Goal: Task Accomplishment & Management: Use online tool/utility

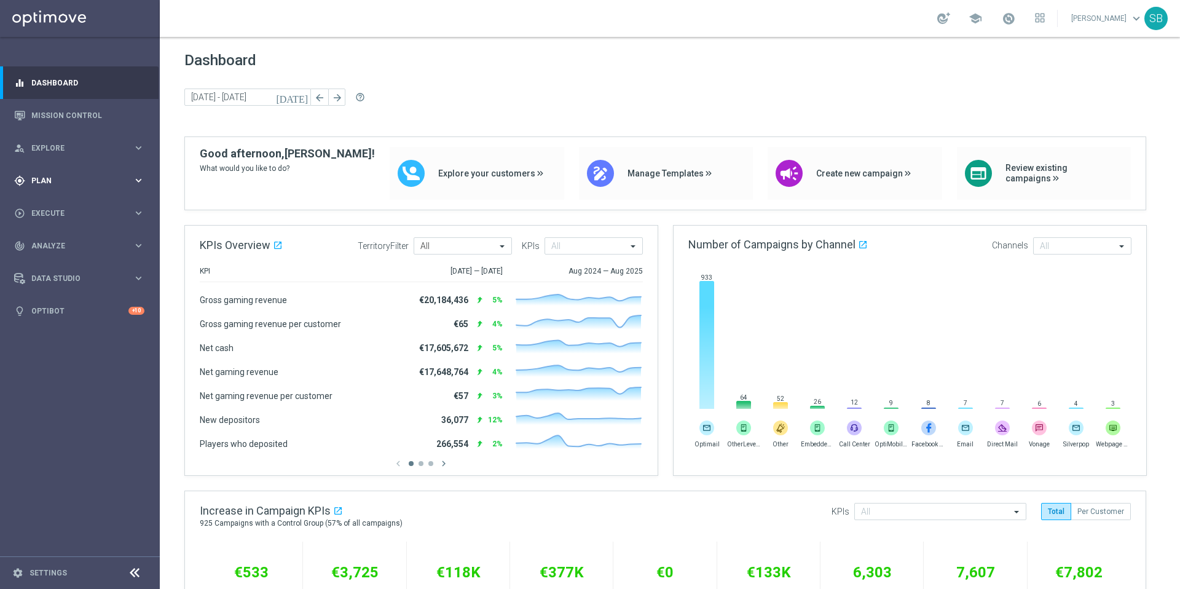
click at [131, 182] on span "Plan" at bounding box center [81, 180] width 101 height 7
click at [137, 146] on icon "keyboard_arrow_right" at bounding box center [139, 148] width 12 height 12
click at [138, 212] on icon "keyboard_arrow_right" at bounding box center [139, 213] width 12 height 12
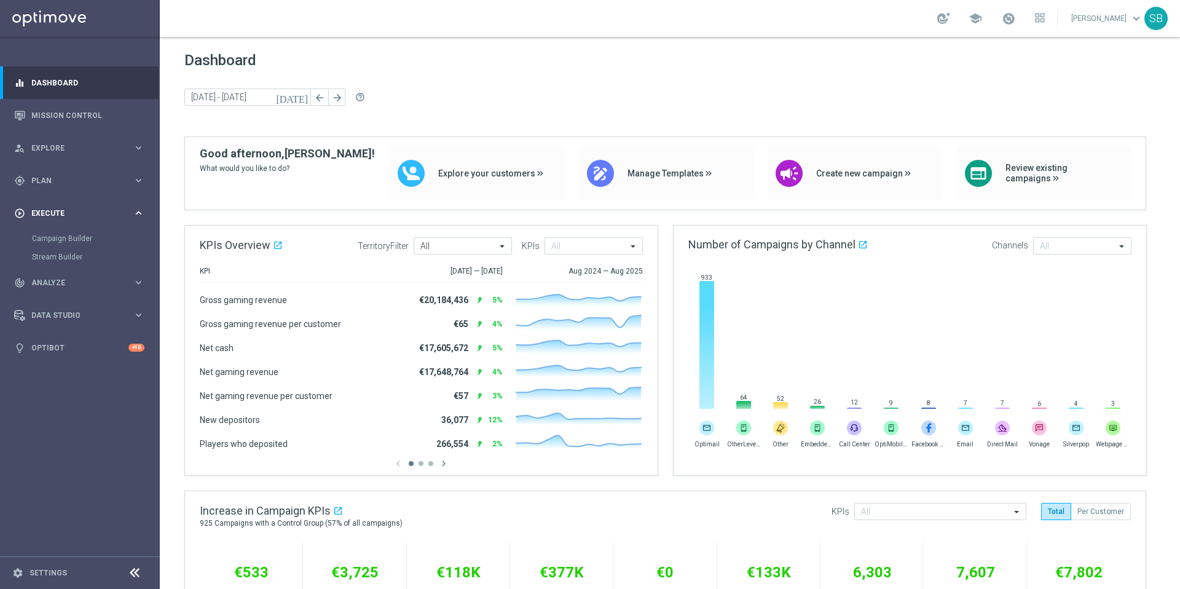
click at [138, 212] on icon "keyboard_arrow_right" at bounding box center [139, 213] width 12 height 12
click at [138, 247] on icon "keyboard_arrow_right" at bounding box center [139, 246] width 12 height 12
click at [139, 276] on icon "keyboard_arrow_right" at bounding box center [139, 278] width 12 height 12
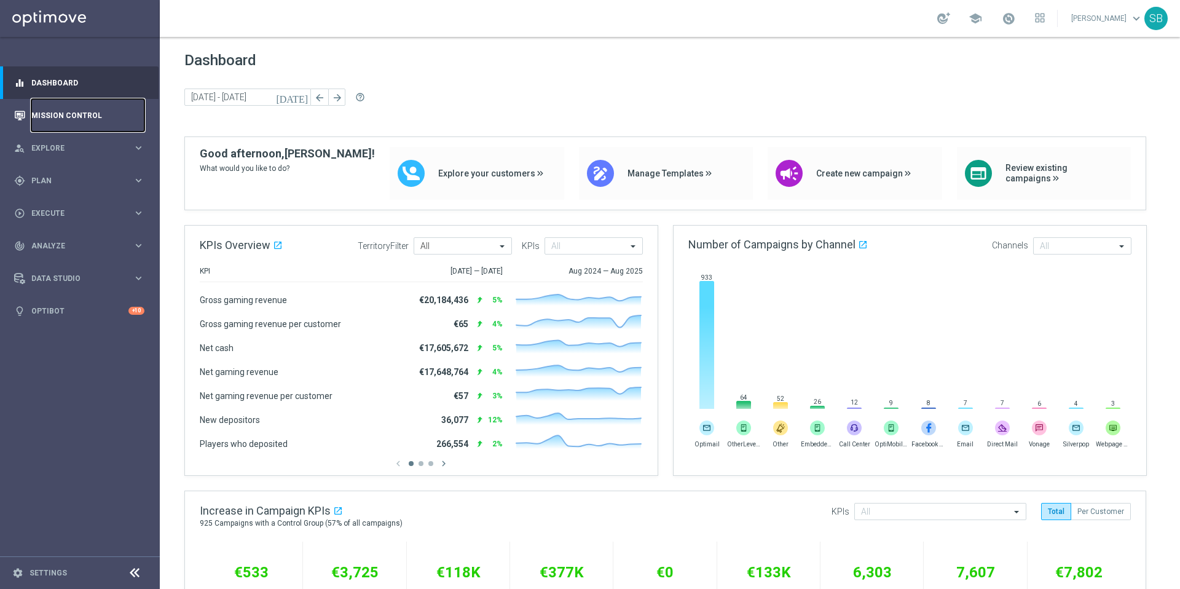
click at [74, 118] on link "Mission Control" at bounding box center [87, 115] width 113 height 33
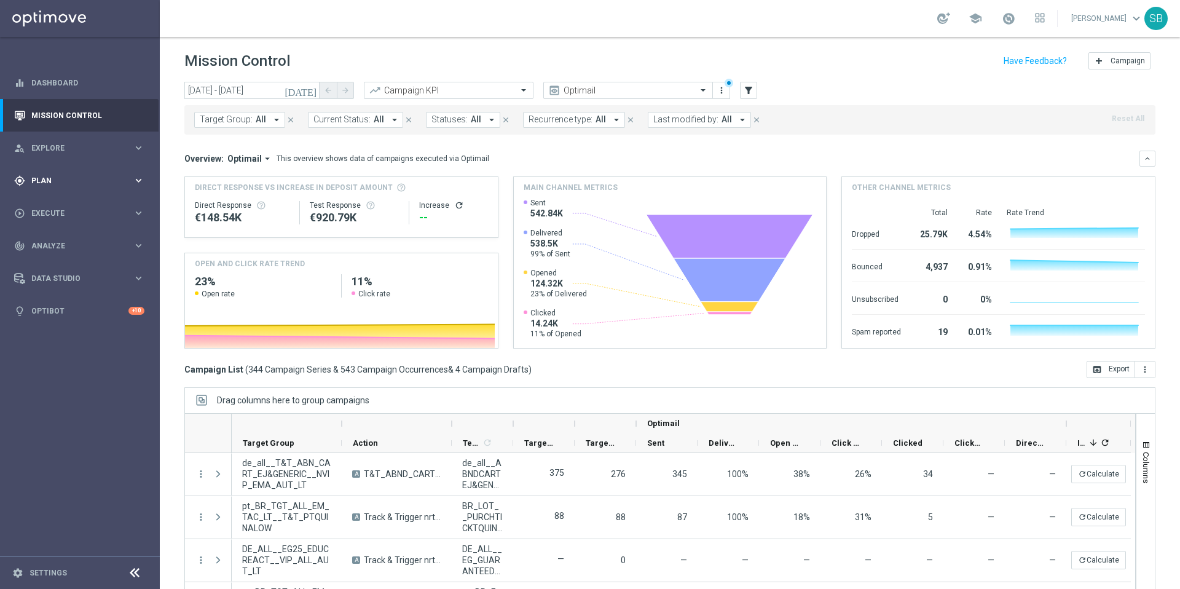
click at [134, 181] on icon "keyboard_arrow_right" at bounding box center [139, 180] width 12 height 12
click at [138, 146] on icon "keyboard_arrow_right" at bounding box center [139, 148] width 12 height 12
click at [136, 329] on icon "keyboard_arrow_right" at bounding box center [139, 328] width 12 height 12
click at [140, 358] on icon "keyboard_arrow_right" at bounding box center [139, 356] width 12 height 12
click at [43, 85] on link "Dashboard" at bounding box center [87, 82] width 113 height 33
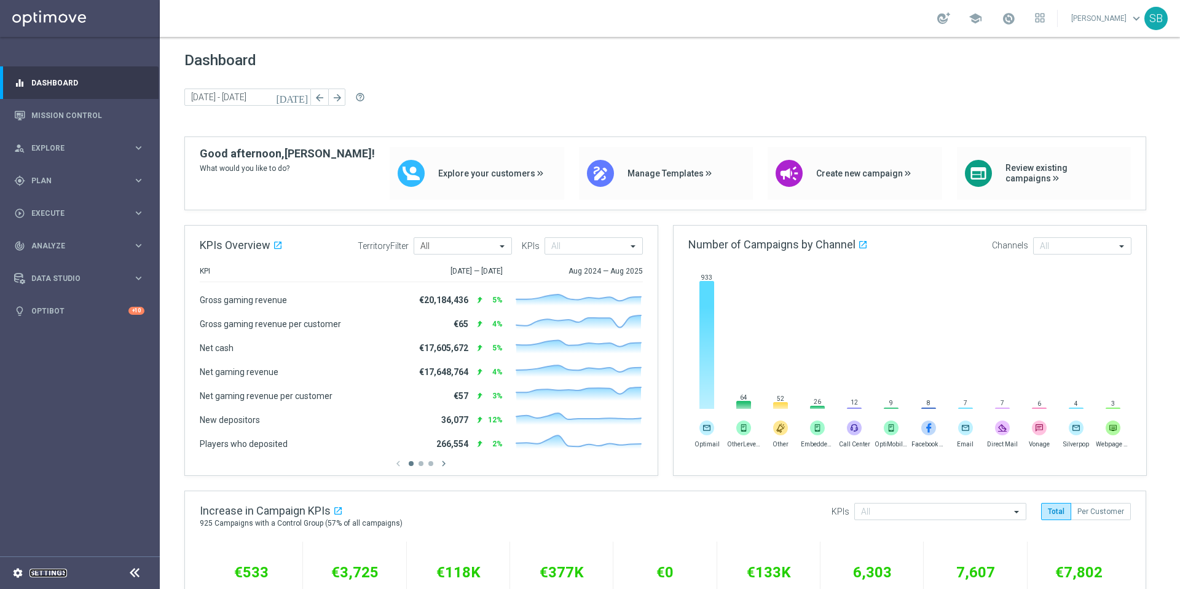
click at [46, 574] on link "Settings" at bounding box center [47, 572] width 37 height 7
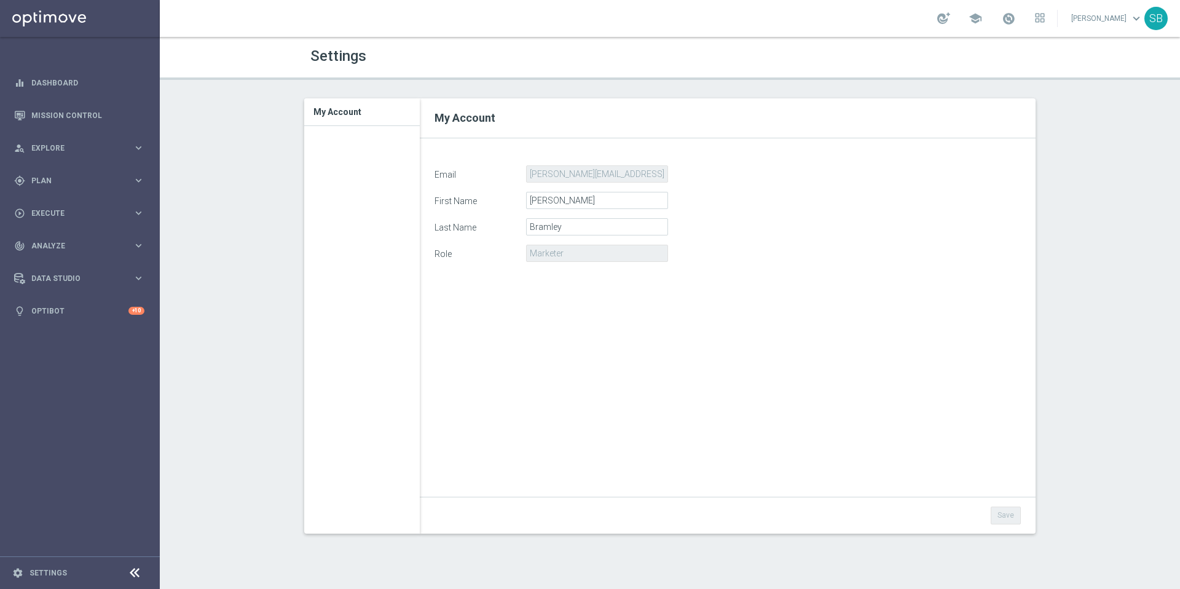
click at [134, 575] on icon at bounding box center [134, 572] width 15 height 15
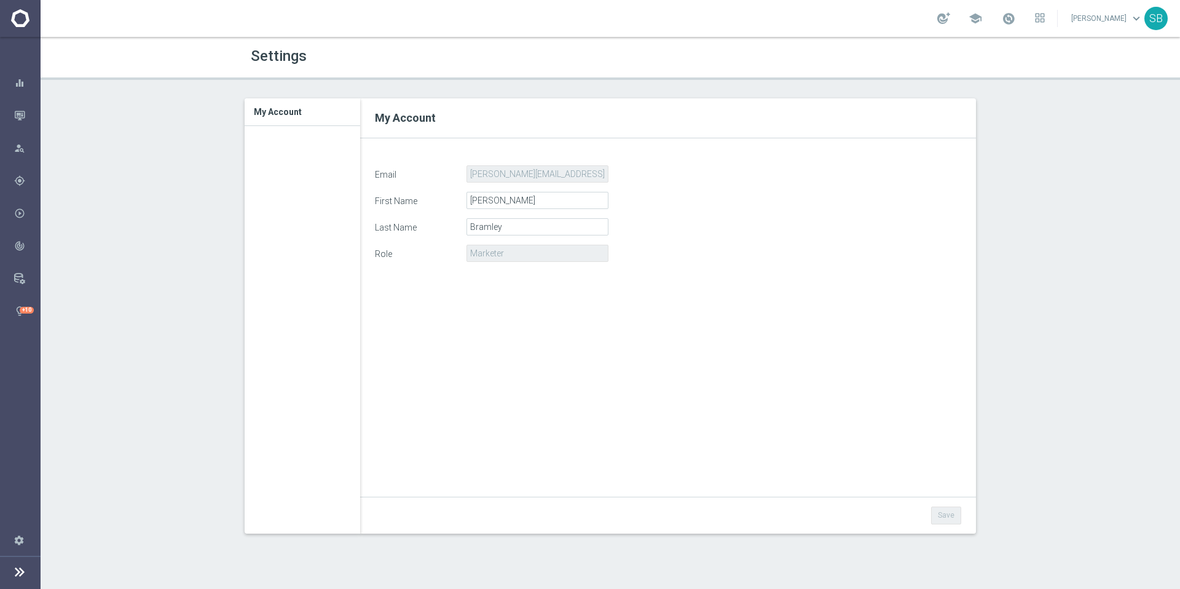
click at [17, 574] on icon at bounding box center [19, 571] width 15 height 15
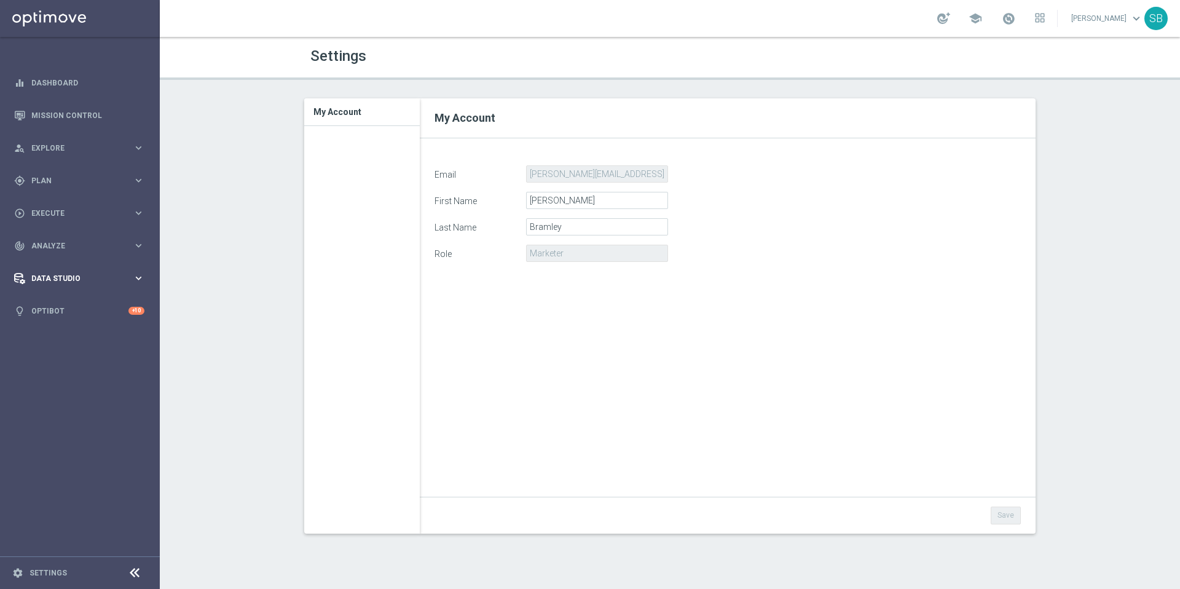
click at [135, 276] on icon "keyboard_arrow_right" at bounding box center [139, 278] width 12 height 12
click at [139, 245] on icon "keyboard_arrow_right" at bounding box center [139, 246] width 12 height 12
click at [136, 217] on icon "keyboard_arrow_right" at bounding box center [139, 213] width 12 height 12
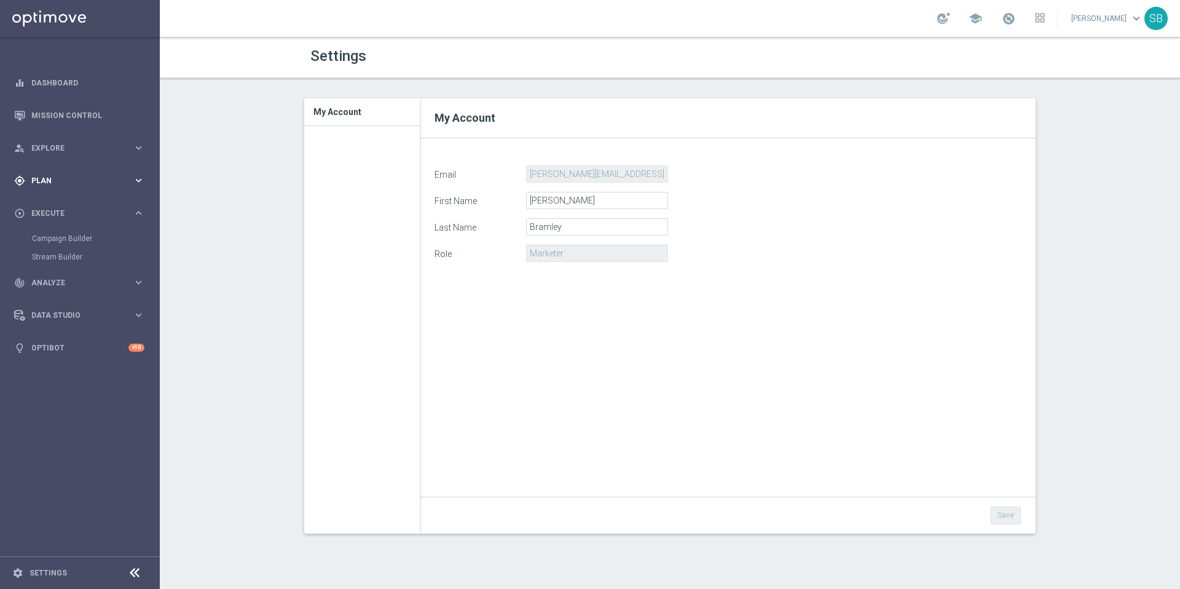
click at [137, 181] on icon "keyboard_arrow_right" at bounding box center [139, 180] width 12 height 12
click at [138, 149] on icon "keyboard_arrow_right" at bounding box center [139, 148] width 12 height 12
click at [94, 118] on link "Mission Control" at bounding box center [87, 115] width 113 height 33
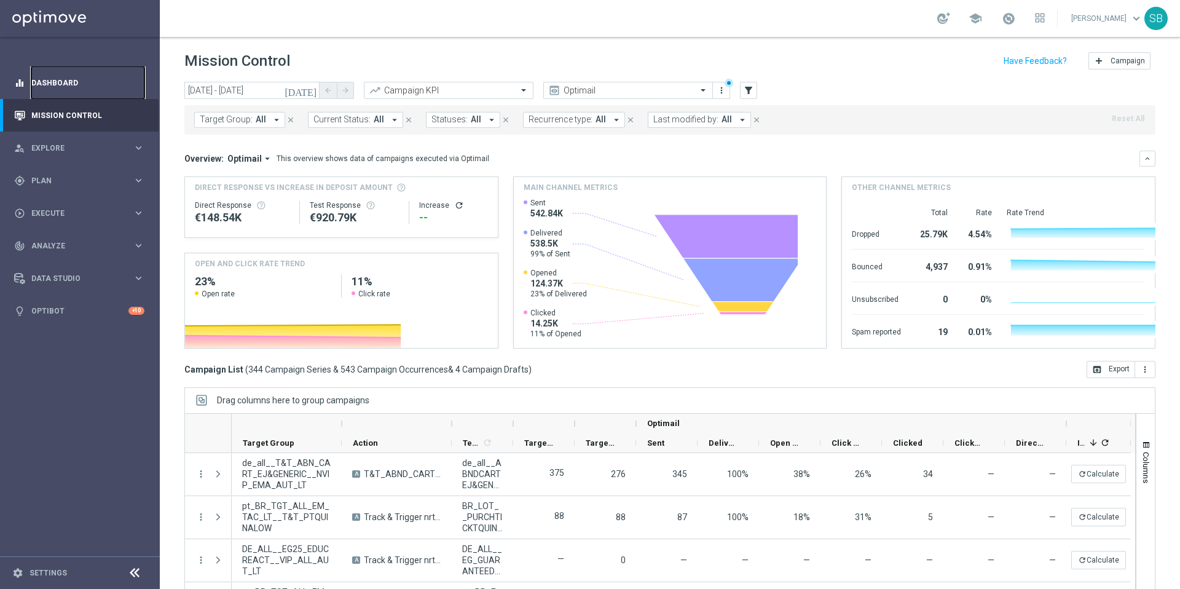
click at [68, 87] on link "Dashboard" at bounding box center [87, 82] width 113 height 33
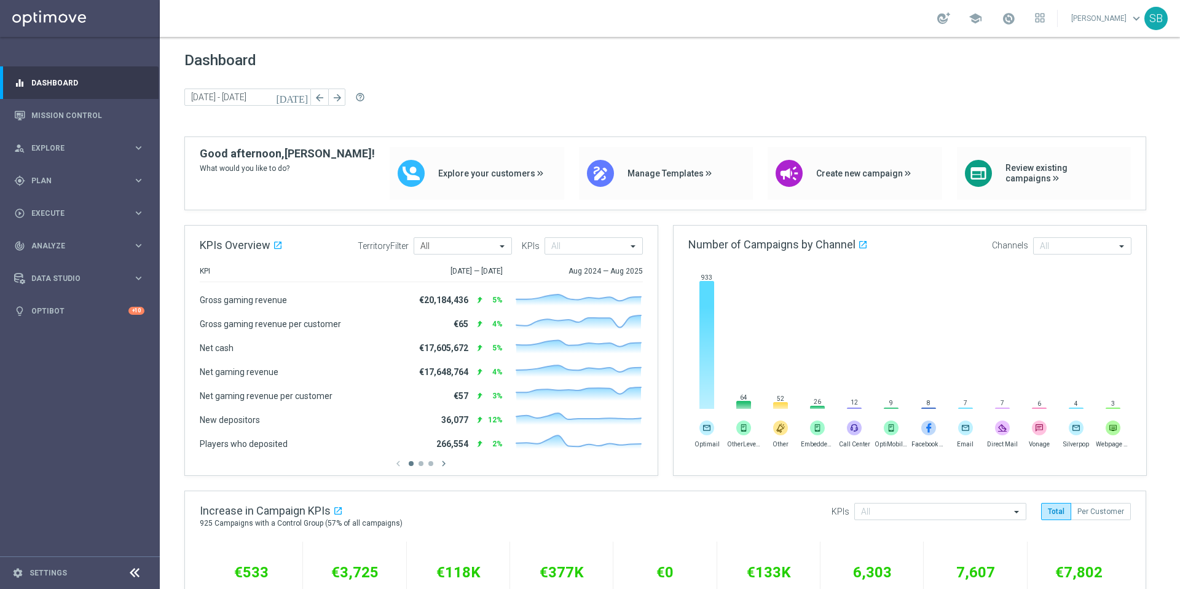
click at [1105, 20] on link "Stephen Bramley keyboard_arrow_down" at bounding box center [1107, 18] width 74 height 18
click at [79, 117] on link "Mission Control" at bounding box center [87, 115] width 113 height 33
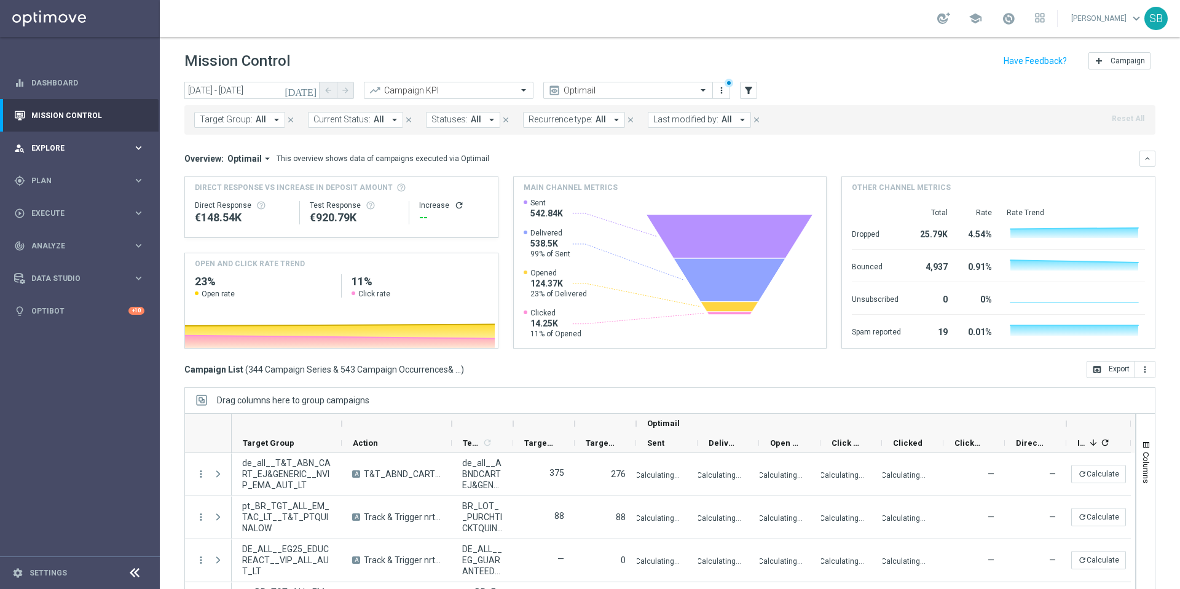
click at [136, 149] on icon "keyboard_arrow_right" at bounding box center [139, 148] width 12 height 12
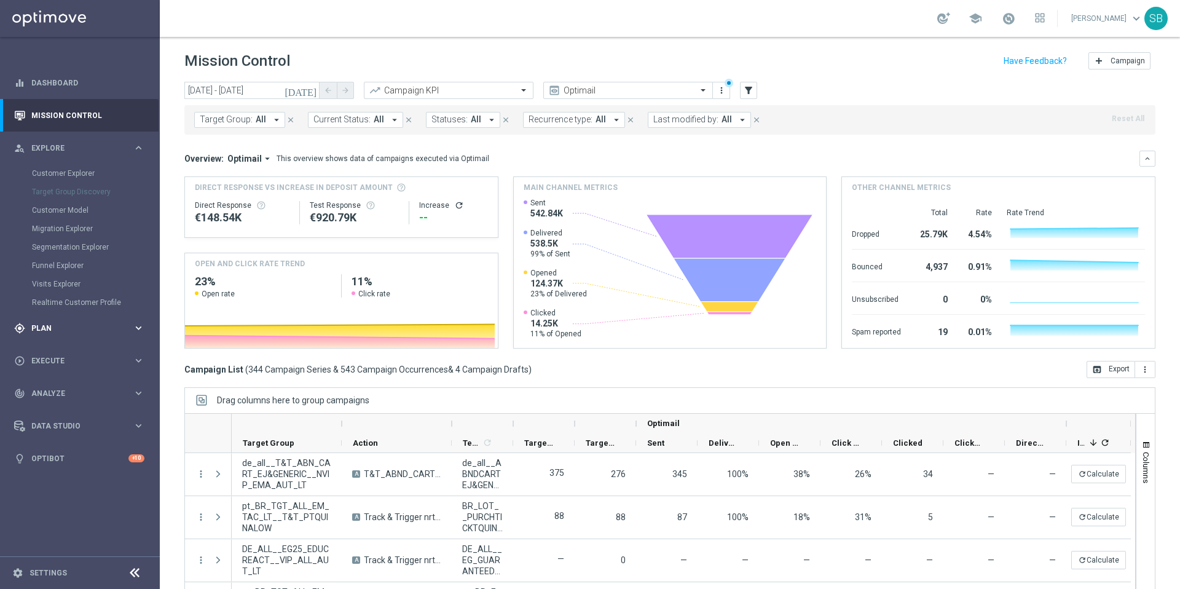
click at [136, 328] on icon "keyboard_arrow_right" at bounding box center [139, 328] width 12 height 12
click at [139, 359] on icon "keyboard_arrow_right" at bounding box center [139, 356] width 12 height 12
click at [142, 398] on icon "keyboard_arrow_right" at bounding box center [139, 400] width 12 height 12
click at [139, 401] on icon "keyboard_arrow_right" at bounding box center [139, 400] width 12 height 12
click at [139, 426] on icon "keyboard_arrow_right" at bounding box center [139, 426] width 12 height 12
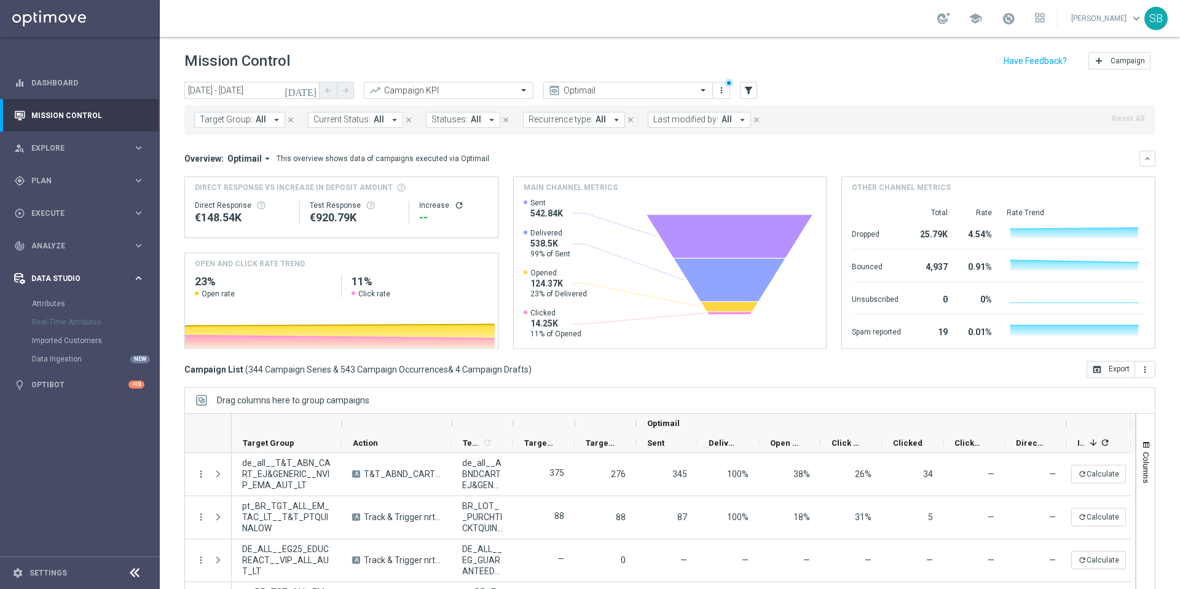
click at [141, 281] on icon "keyboard_arrow_right" at bounding box center [139, 278] width 12 height 12
click at [134, 574] on icon at bounding box center [134, 572] width 15 height 15
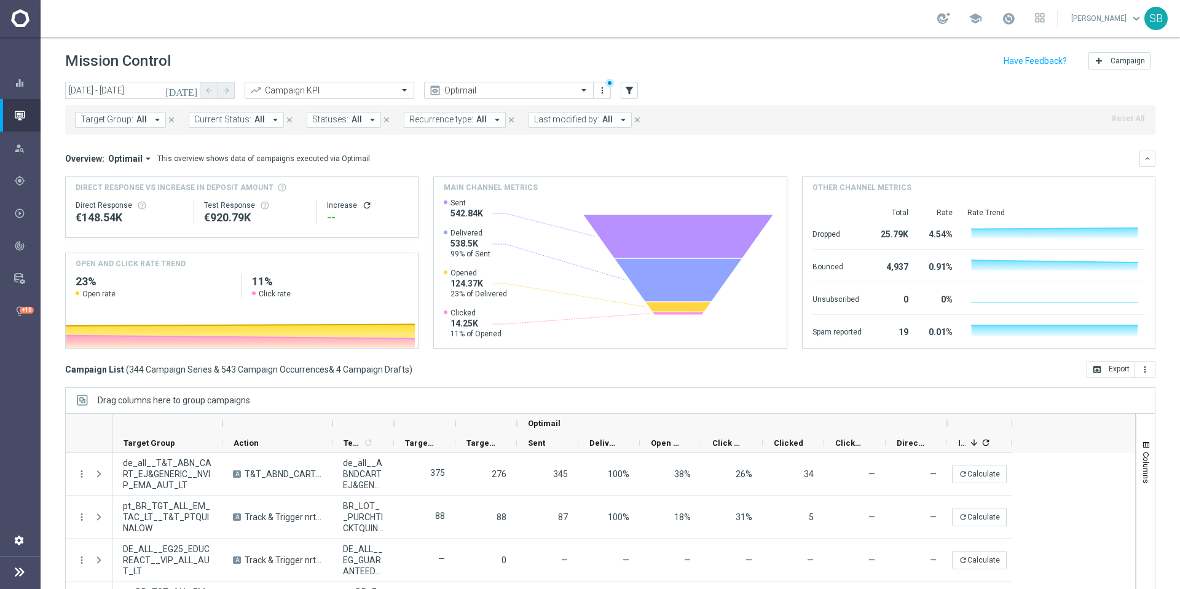
click at [16, 539] on icon "settings" at bounding box center [19, 539] width 11 height 11
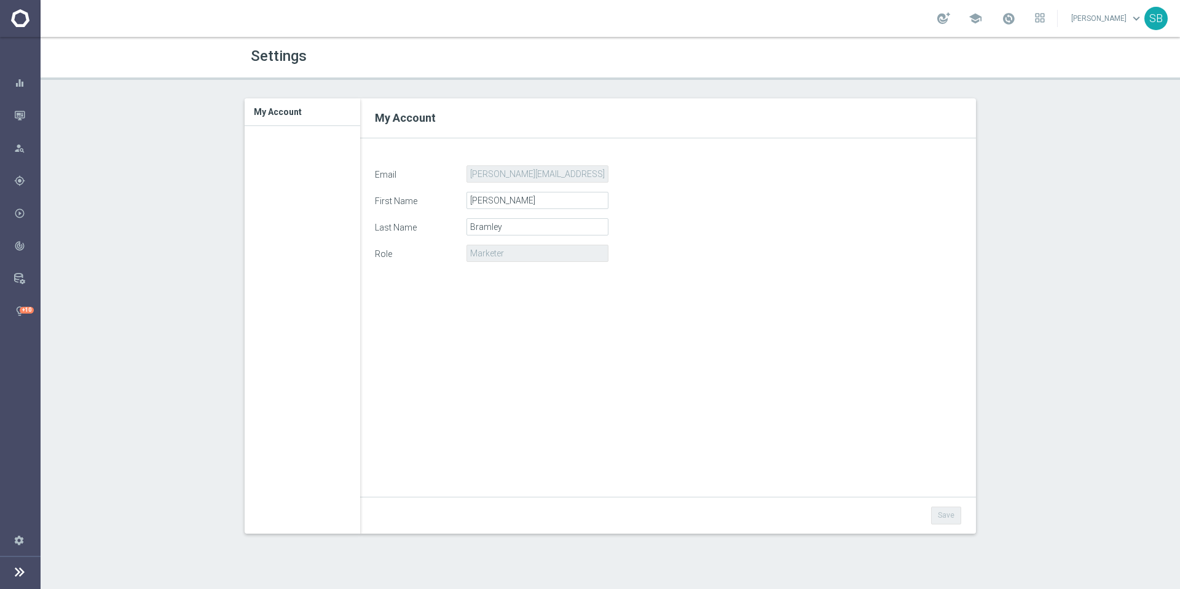
click at [287, 112] on h3 "My Account" at bounding box center [302, 111] width 97 height 27
click at [17, 577] on icon at bounding box center [19, 571] width 15 height 15
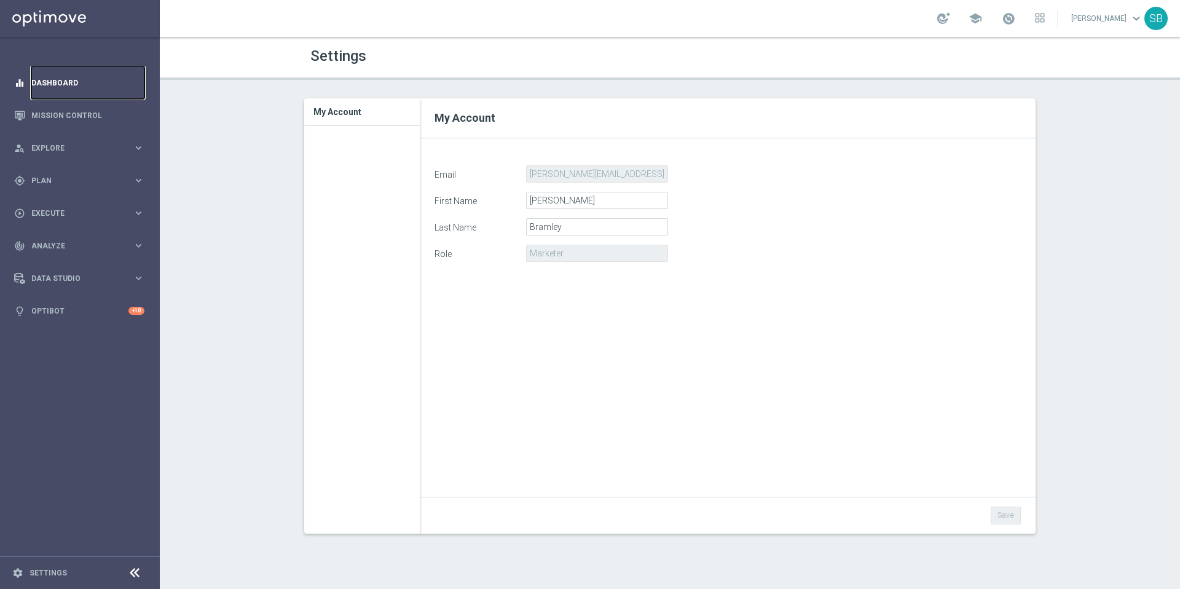
click at [62, 85] on link "Dashboard" at bounding box center [87, 82] width 113 height 33
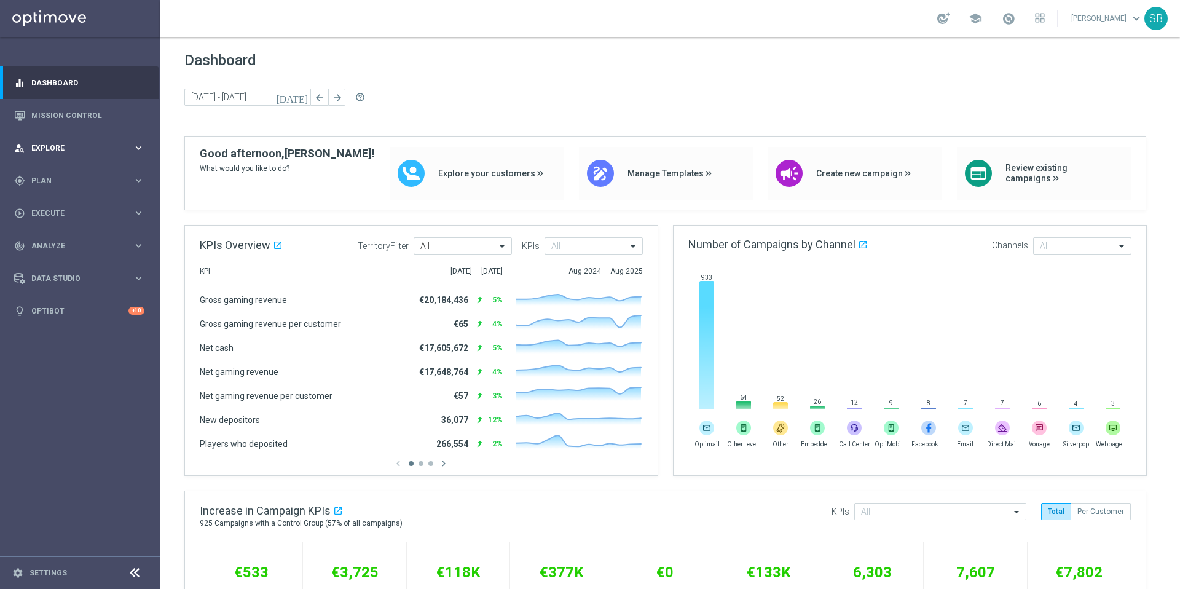
click at [136, 150] on icon "keyboard_arrow_right" at bounding box center [139, 148] width 12 height 12
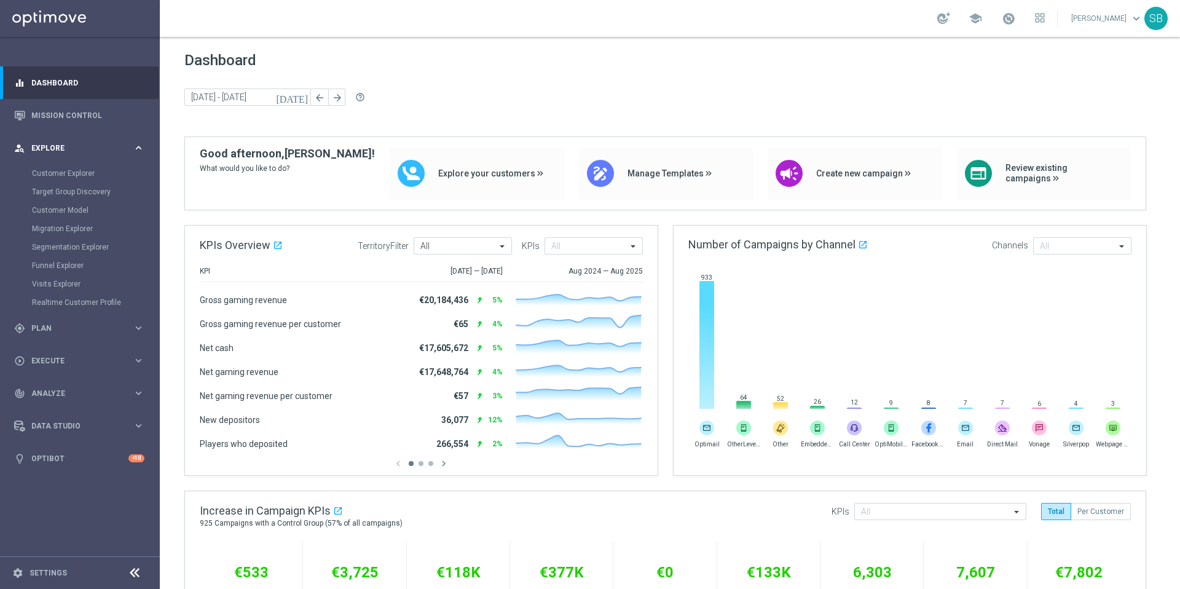
click at [136, 150] on icon "keyboard_arrow_right" at bounding box center [139, 148] width 12 height 12
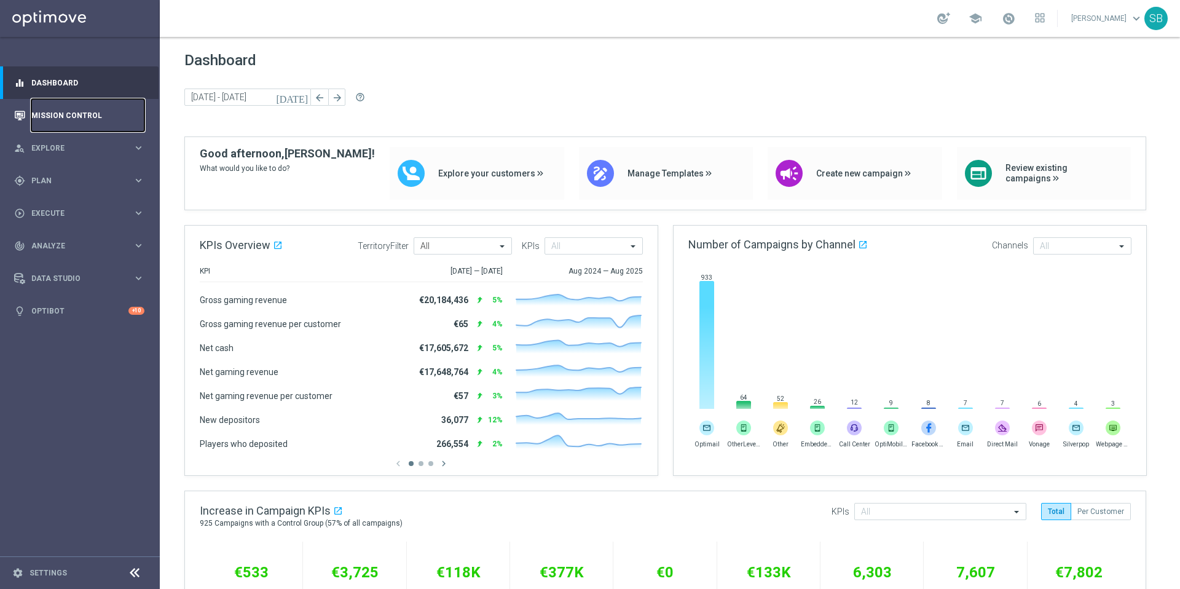
click at [91, 112] on link "Mission Control" at bounding box center [87, 115] width 113 height 33
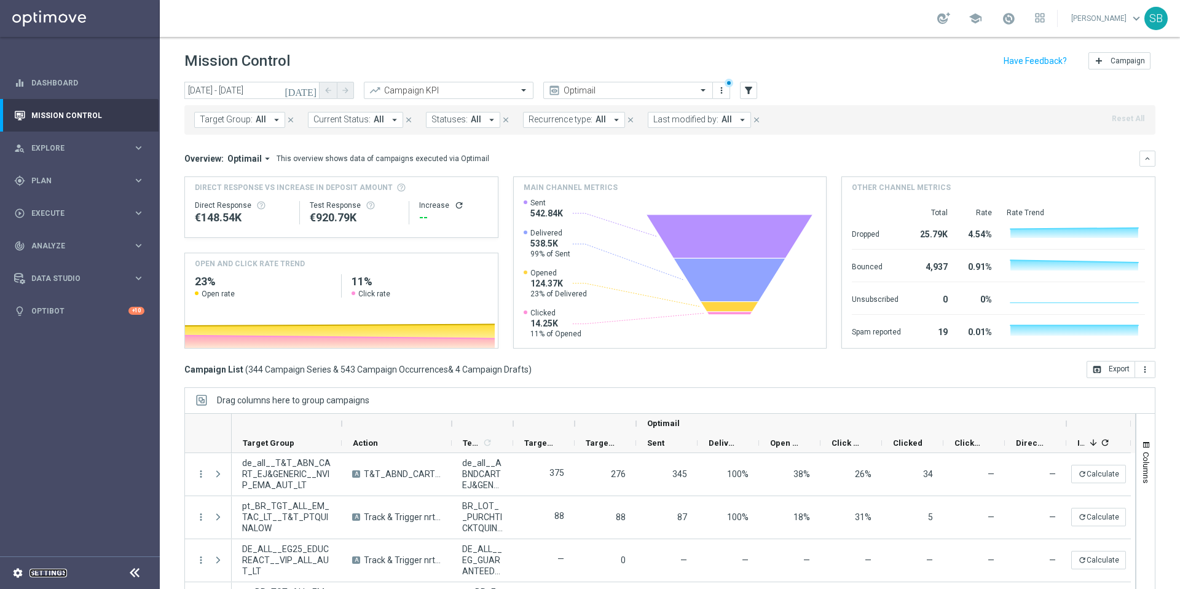
click at [59, 574] on link "Settings" at bounding box center [47, 572] width 37 height 7
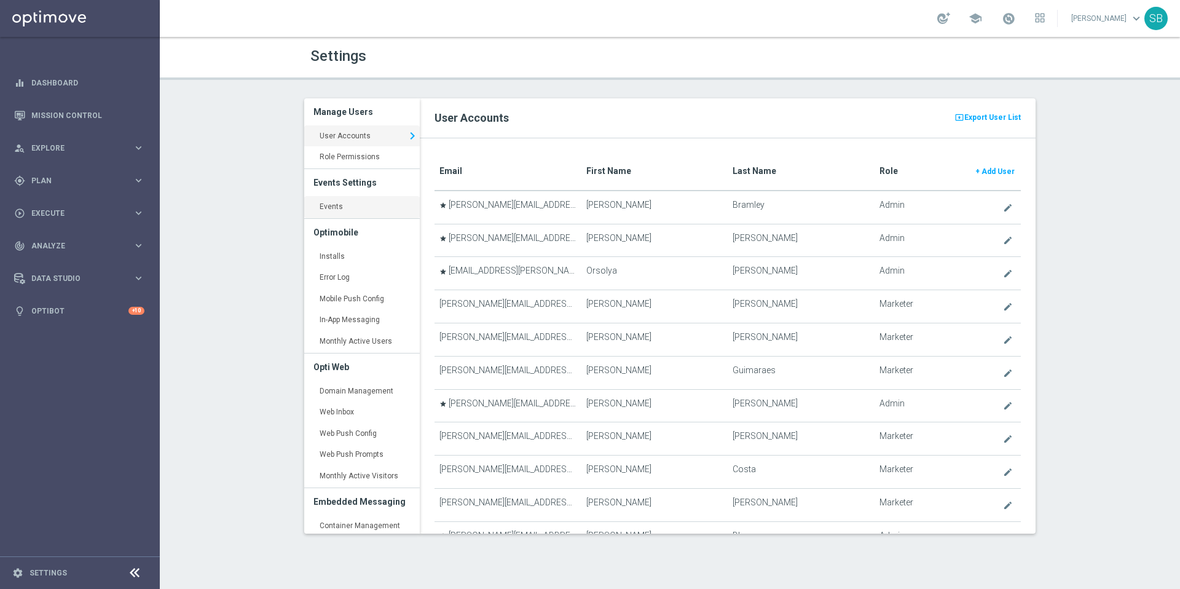
click at [340, 209] on link "Events keyboard_arrow_right" at bounding box center [362, 207] width 116 height 22
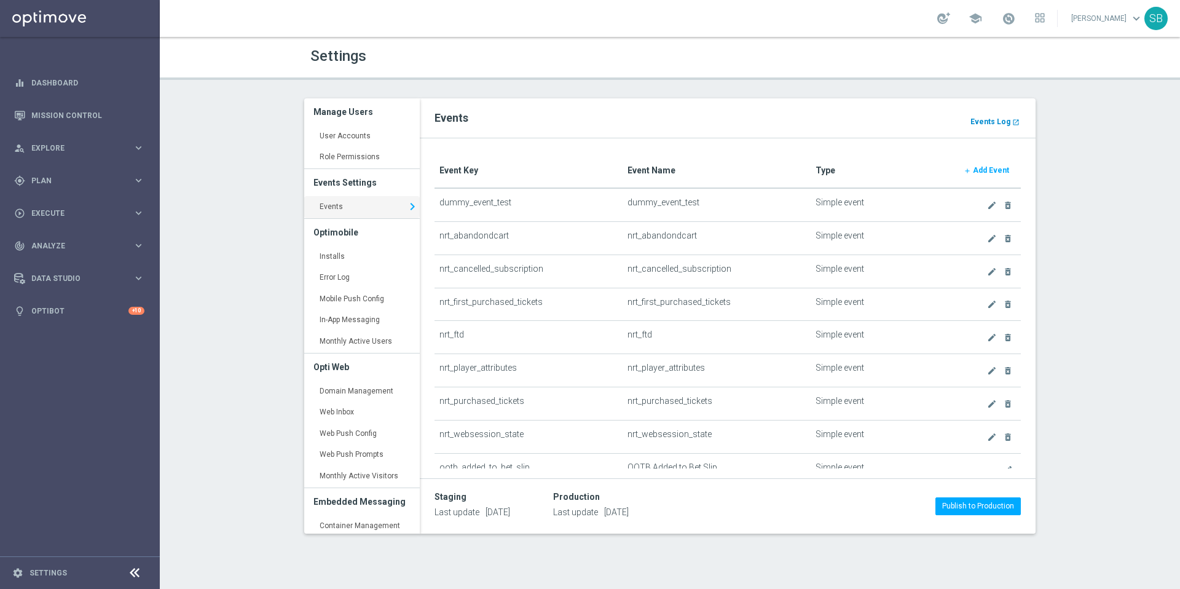
click at [984, 120] on b "Events Log" at bounding box center [990, 121] width 40 height 9
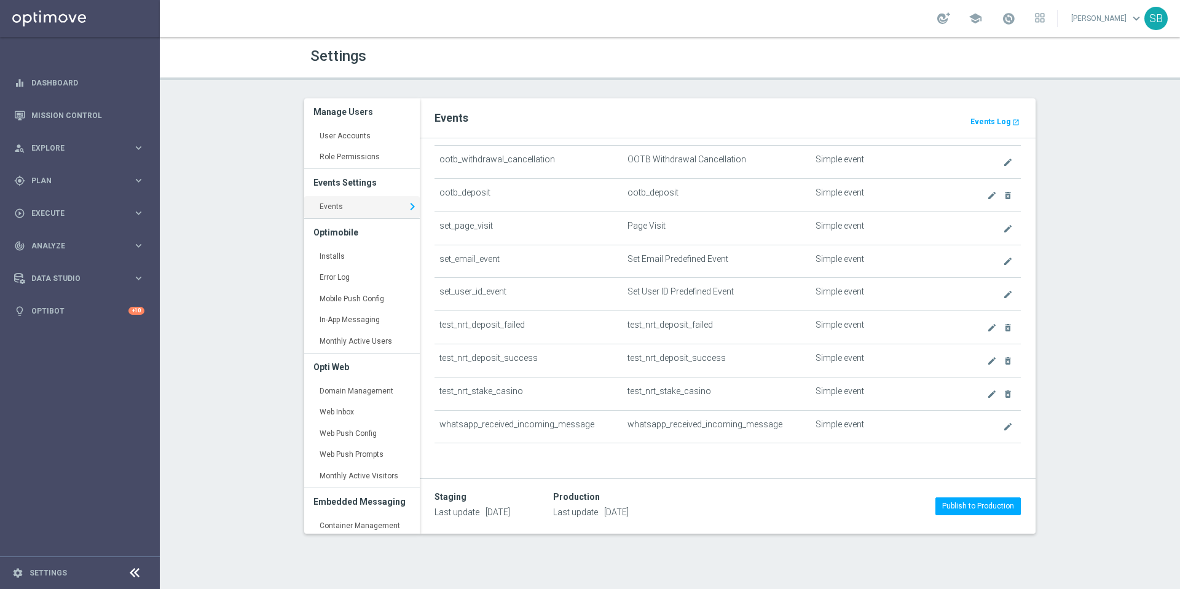
scroll to position [705, 0]
click at [139, 182] on icon "keyboard_arrow_right" at bounding box center [139, 180] width 12 height 12
click at [84, 300] on link "Realtime Triggers" at bounding box center [80, 298] width 96 height 10
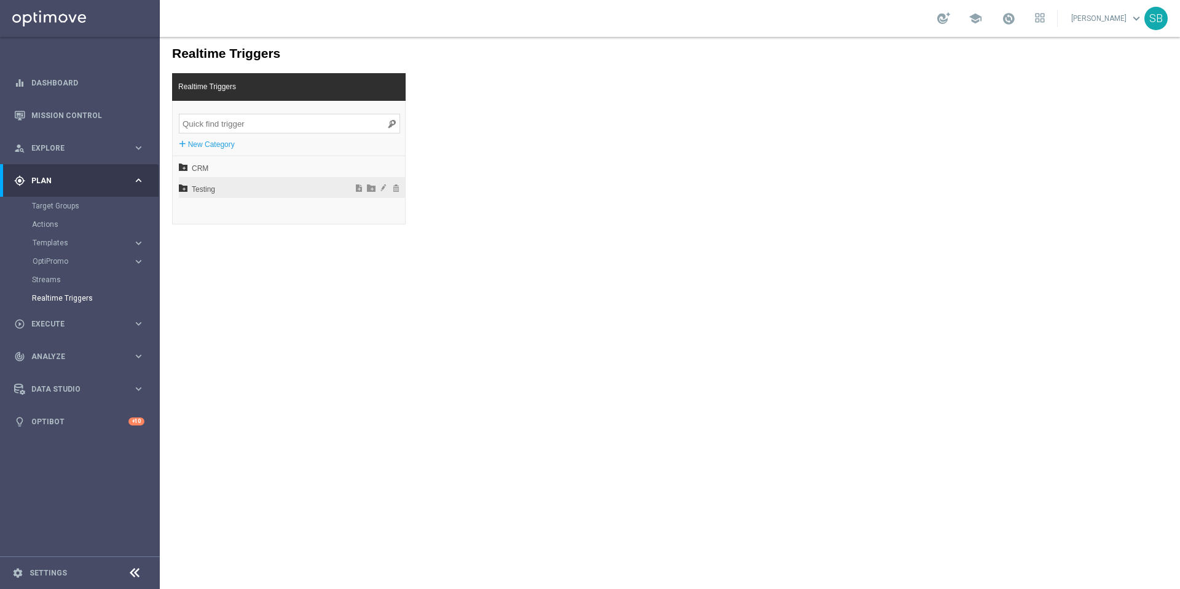
click at [209, 189] on span "Testing" at bounding box center [260, 189] width 136 height 21
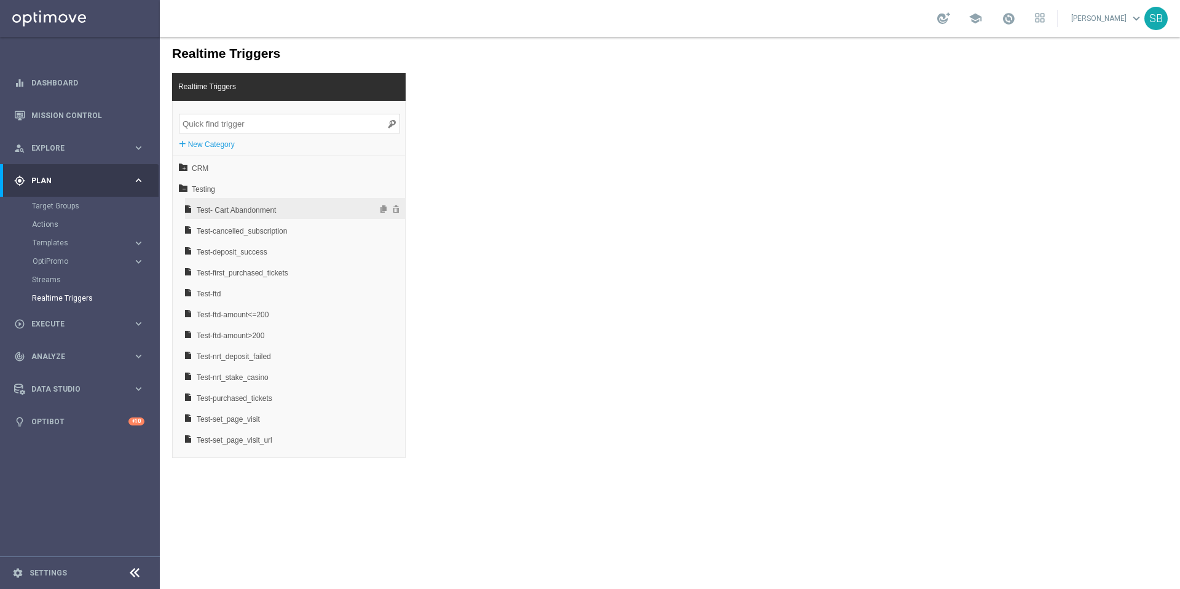
click at [247, 213] on span "Test- Cart Abandonment" at bounding box center [263, 210] width 132 height 21
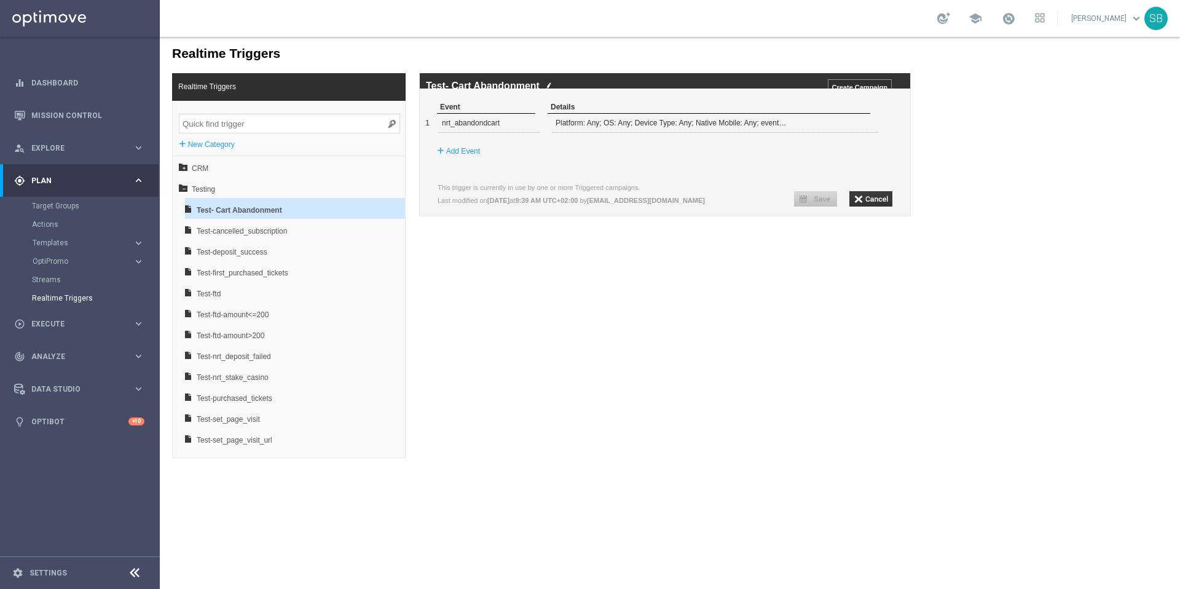
click at [491, 264] on div "Realtime Triggers Realtime Triggers + New Category CRM Testing Test- Cart Aband…" at bounding box center [670, 247] width 1020 height 421
click at [869, 206] on input "button" at bounding box center [870, 198] width 43 height 15
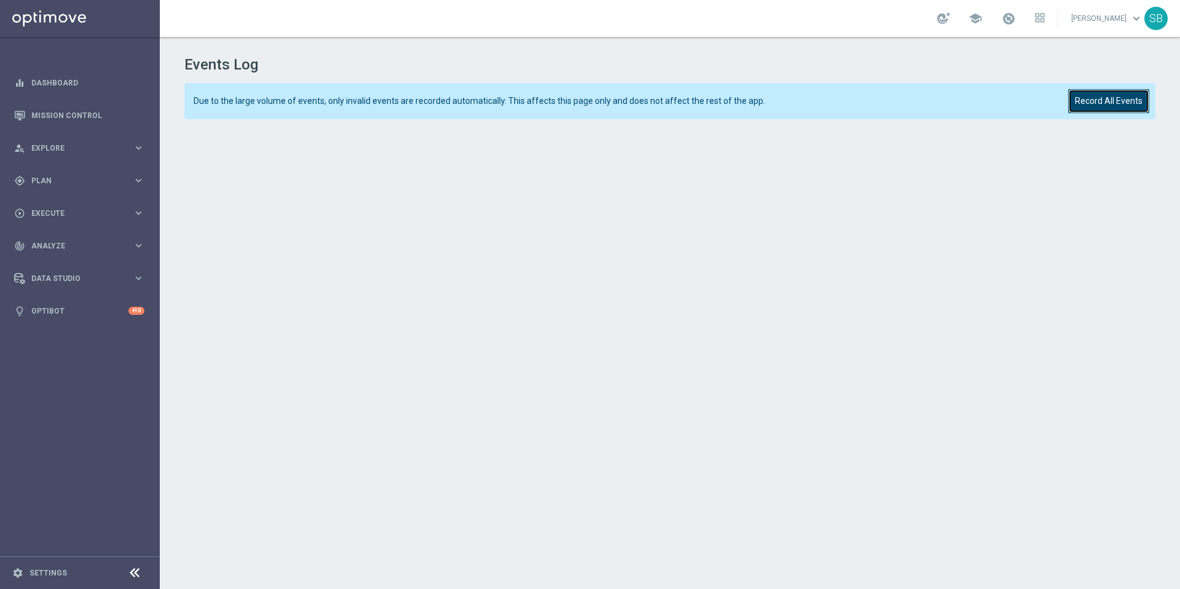
click at [1094, 111] on button "Record All Events" at bounding box center [1108, 101] width 81 height 24
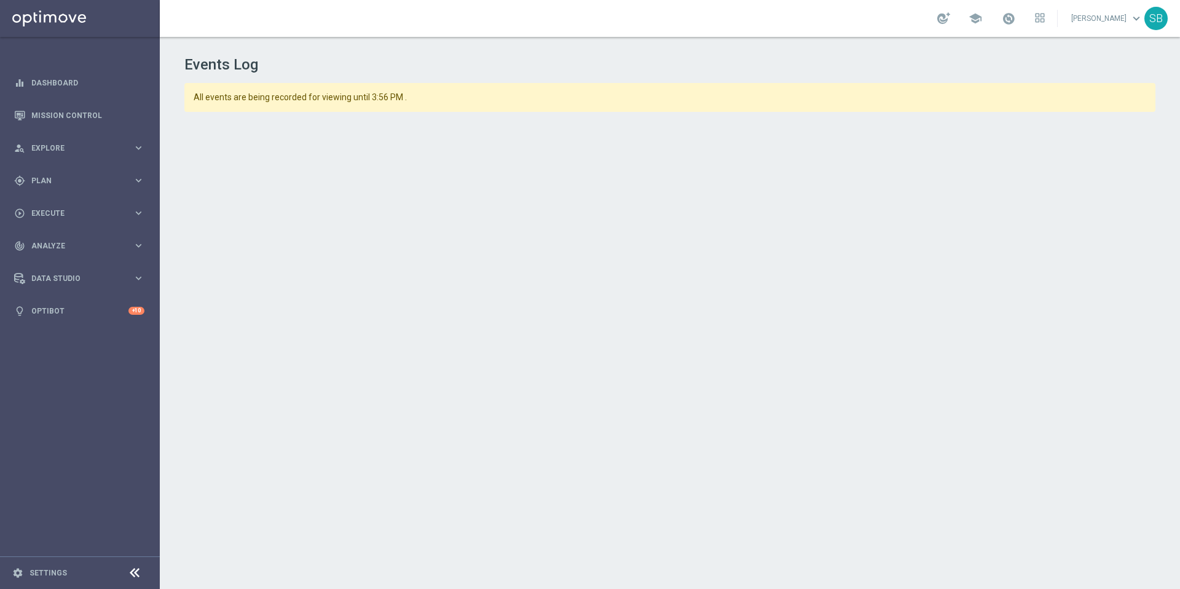
click at [374, 100] on span "All events are being recorded for viewing until 3:56 PM ." at bounding box center [626, 97] width 864 height 10
click at [411, 96] on span "All events are being recorded for viewing until 3:56 PM ." at bounding box center [626, 97] width 864 height 10
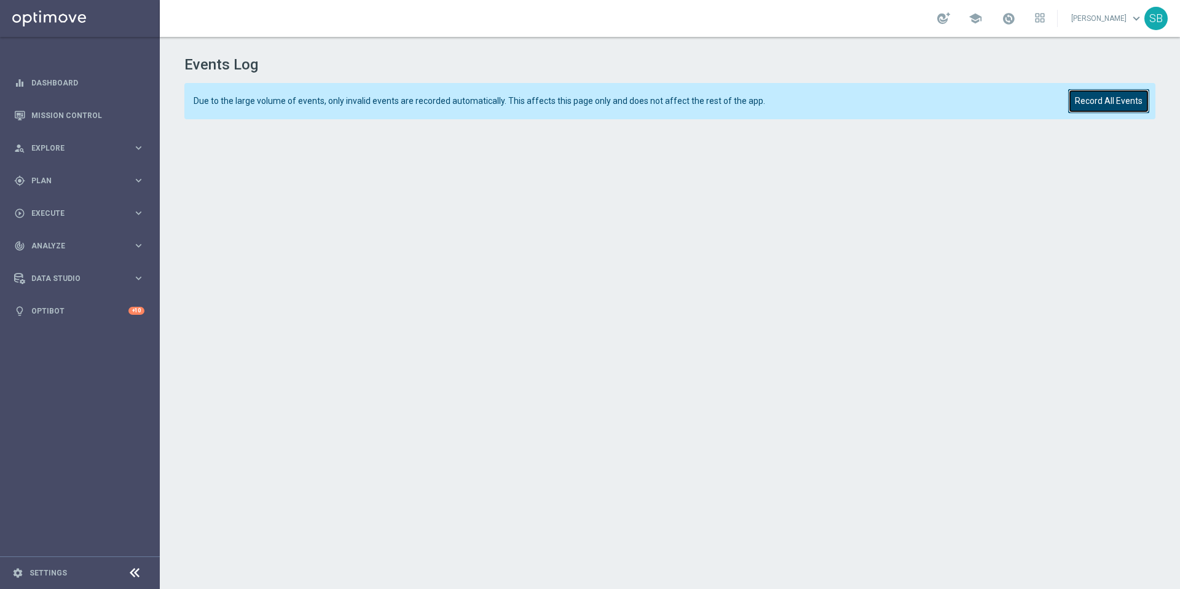
click at [1108, 105] on button "Record All Events" at bounding box center [1108, 101] width 81 height 24
click at [1111, 96] on button "Record All Events" at bounding box center [1108, 101] width 81 height 24
click at [1091, 100] on button "Record All Events" at bounding box center [1108, 101] width 81 height 24
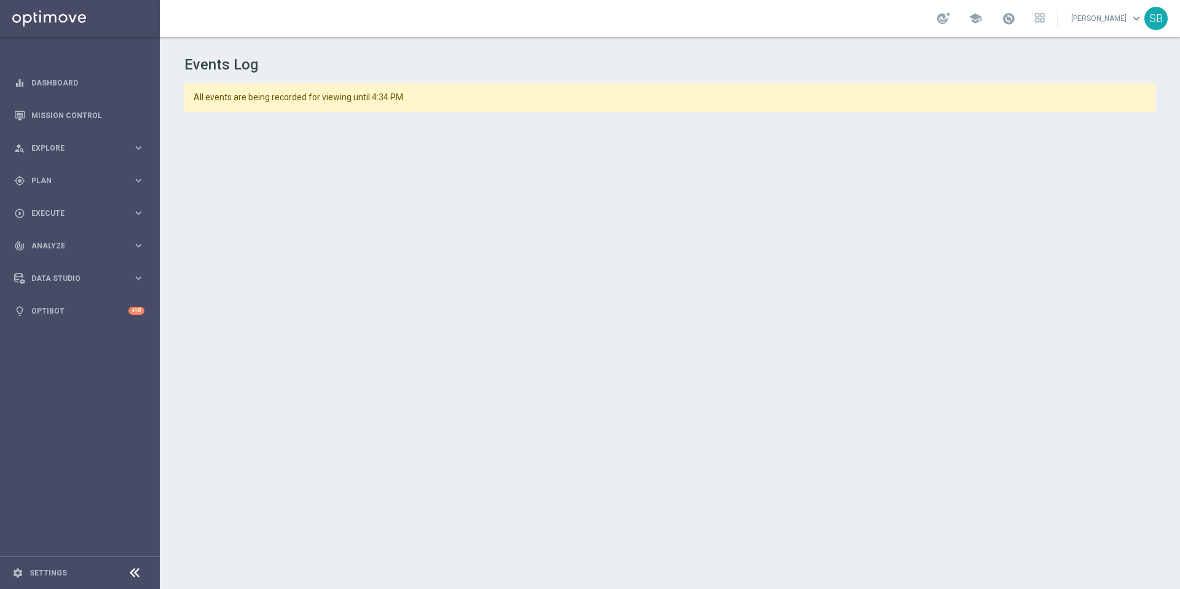
click at [1031, 98] on span "All events are being recorded for viewing until 4:34 PM ." at bounding box center [626, 97] width 864 height 10
